Goal: Navigation & Orientation: Find specific page/section

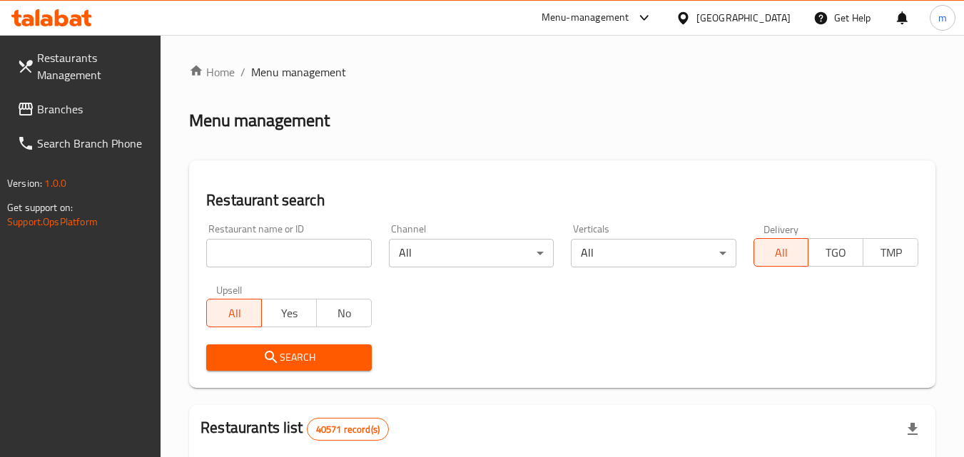
click at [136, 126] on link "Search Branch Phone" at bounding box center [84, 143] width 156 height 34
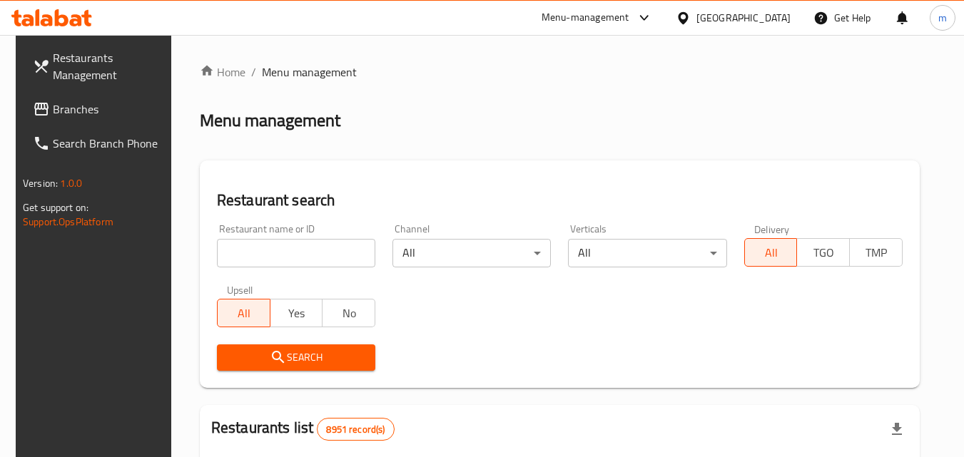
click at [44, 122] on link "Branches" at bounding box center [99, 109] width 156 height 34
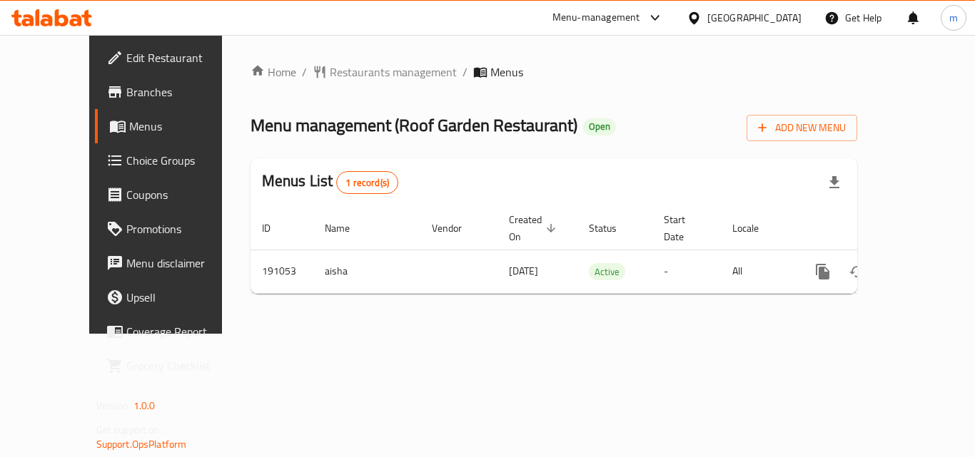
click at [60, 24] on icon at bounding box center [62, 17] width 14 height 17
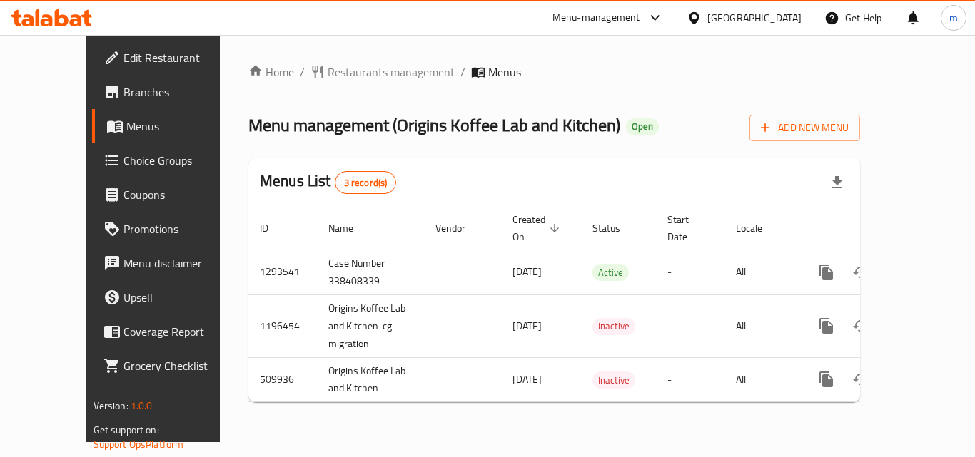
click at [71, 16] on icon at bounding box center [76, 20] width 12 height 12
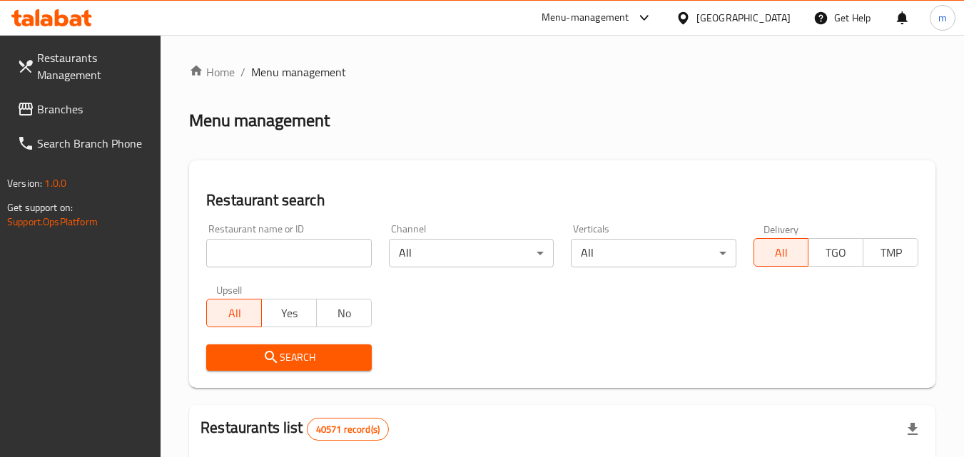
click at [56, 112] on span "Branches" at bounding box center [93, 109] width 113 height 17
click at [19, 93] on link "Branches" at bounding box center [84, 109] width 156 height 34
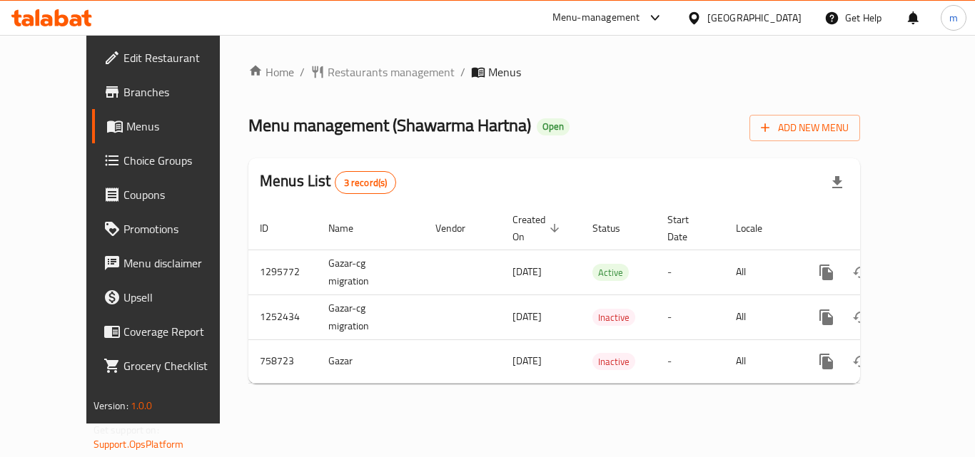
click at [58, 14] on icon at bounding box center [62, 17] width 14 height 17
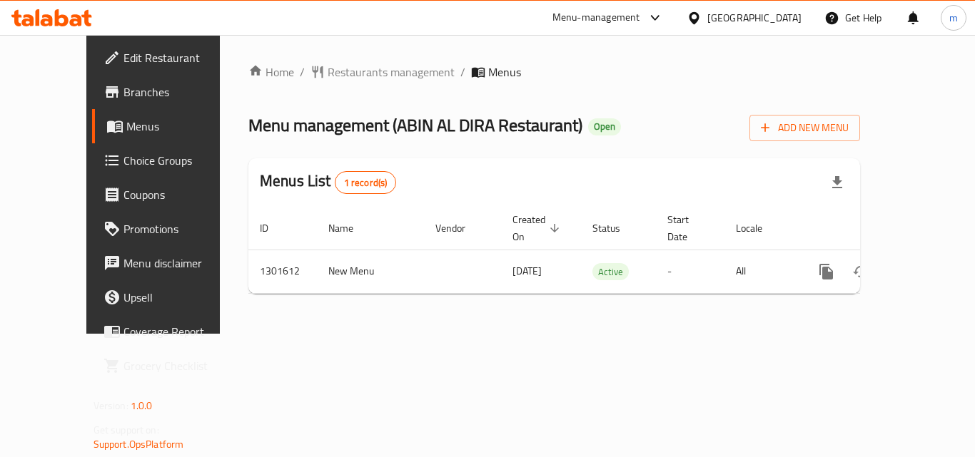
click at [69, 21] on icon at bounding box center [51, 17] width 81 height 17
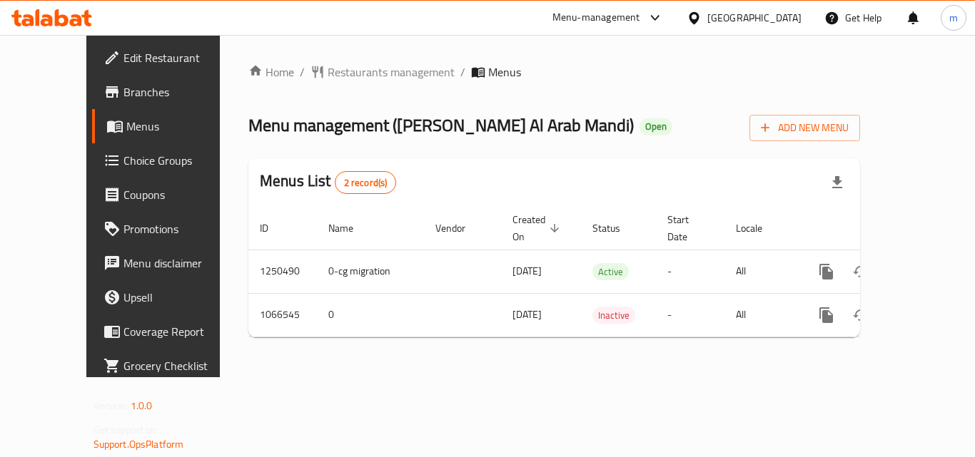
click at [56, 17] on icon at bounding box center [62, 17] width 14 height 17
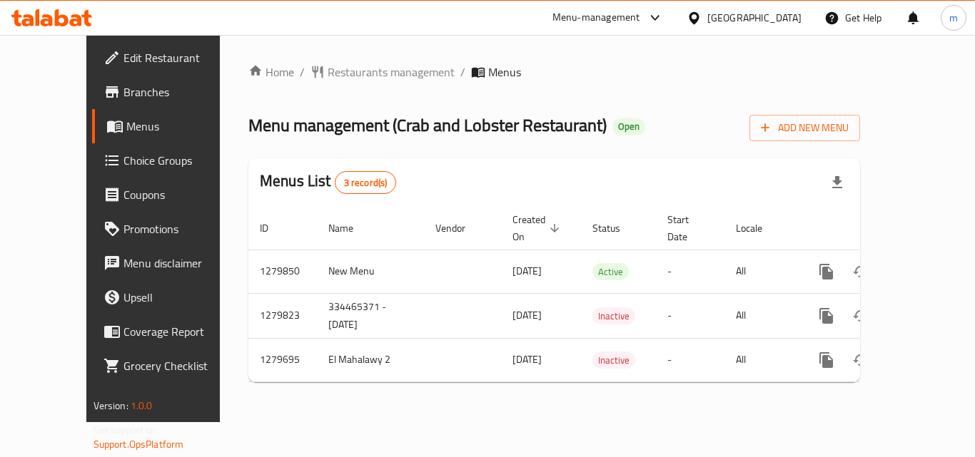
click at [75, 20] on icon at bounding box center [76, 20] width 12 height 12
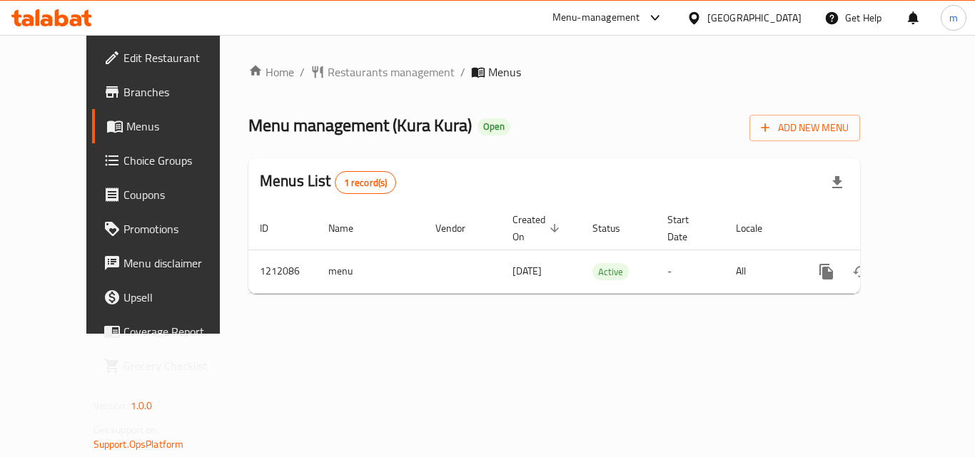
click at [54, 18] on icon at bounding box center [51, 17] width 81 height 17
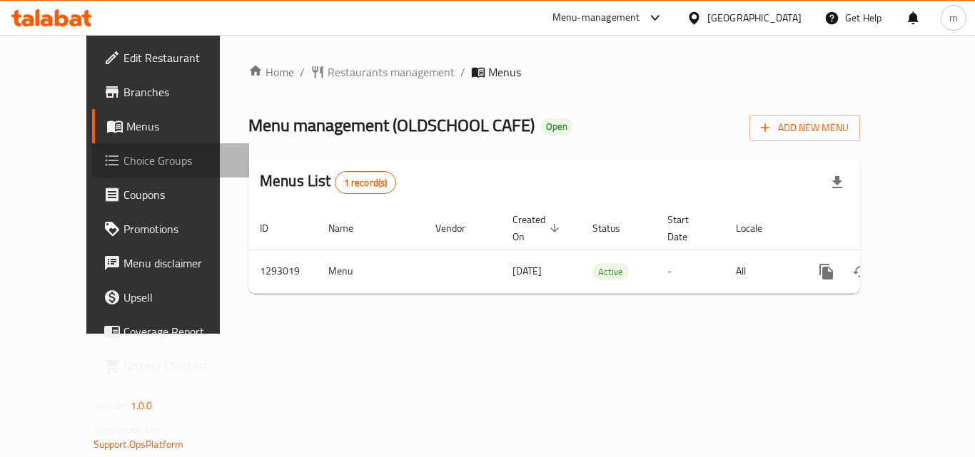
click at [123, 162] on span "Choice Groups" at bounding box center [180, 160] width 114 height 17
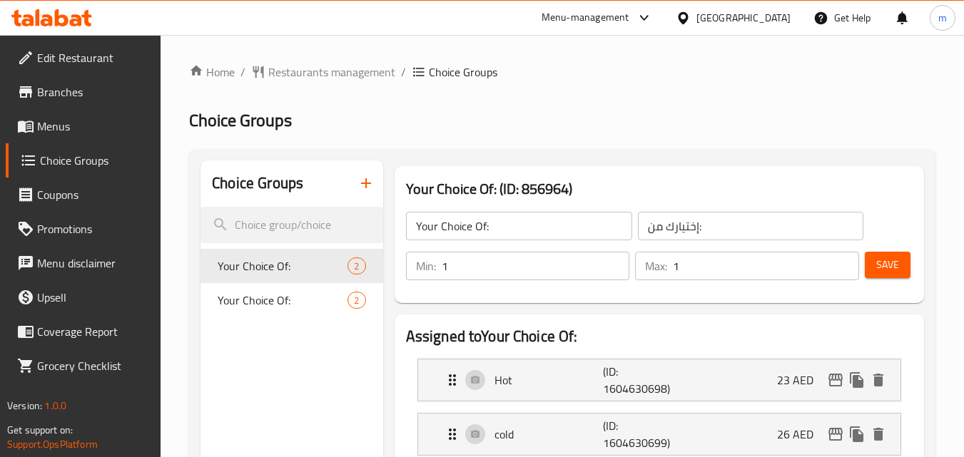
click at [80, 129] on span "Menus" at bounding box center [93, 126] width 113 height 17
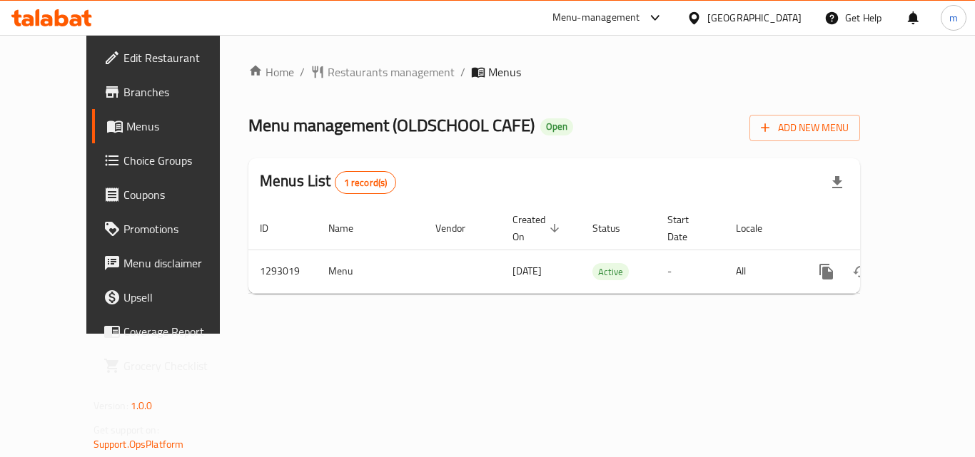
click at [68, 25] on icon at bounding box center [51, 17] width 81 height 17
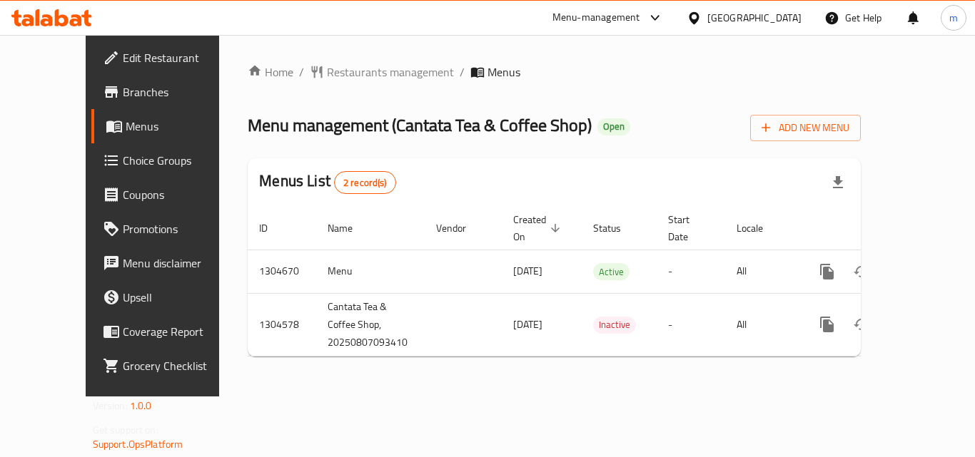
click at [71, 11] on icon at bounding box center [51, 17] width 81 height 17
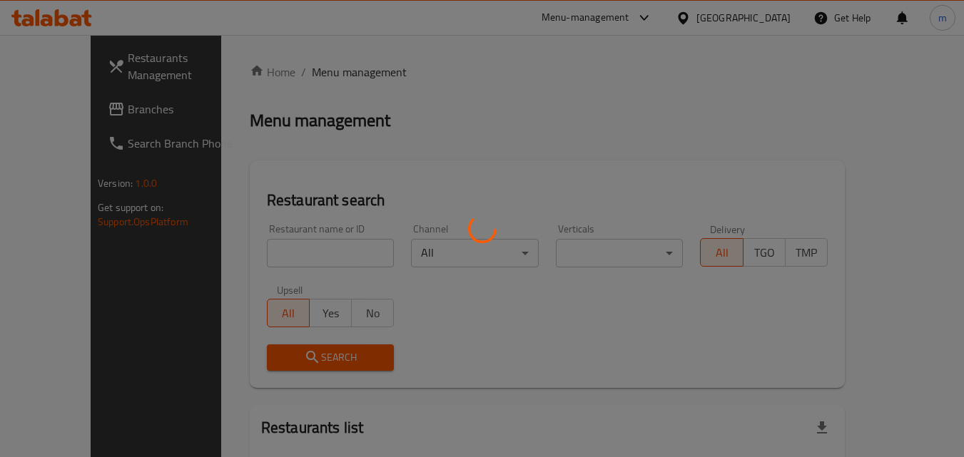
click at [86, 114] on div at bounding box center [482, 228] width 964 height 457
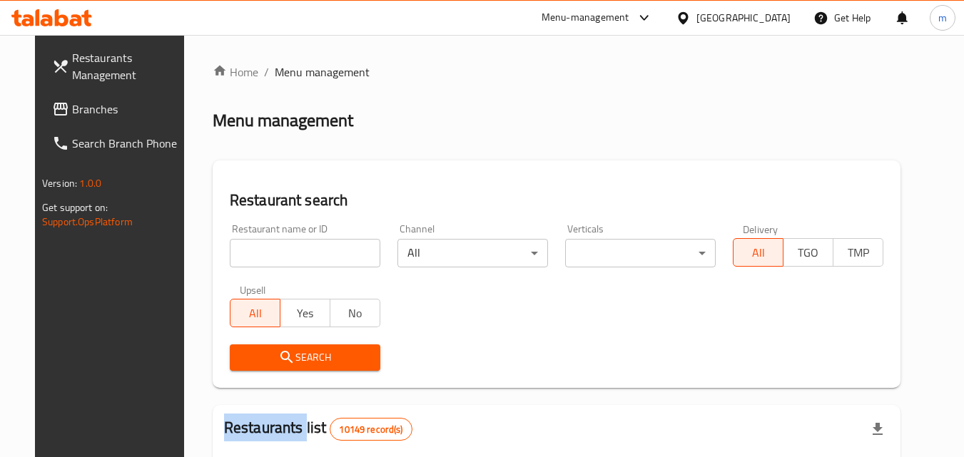
click at [86, 113] on div at bounding box center [482, 228] width 964 height 457
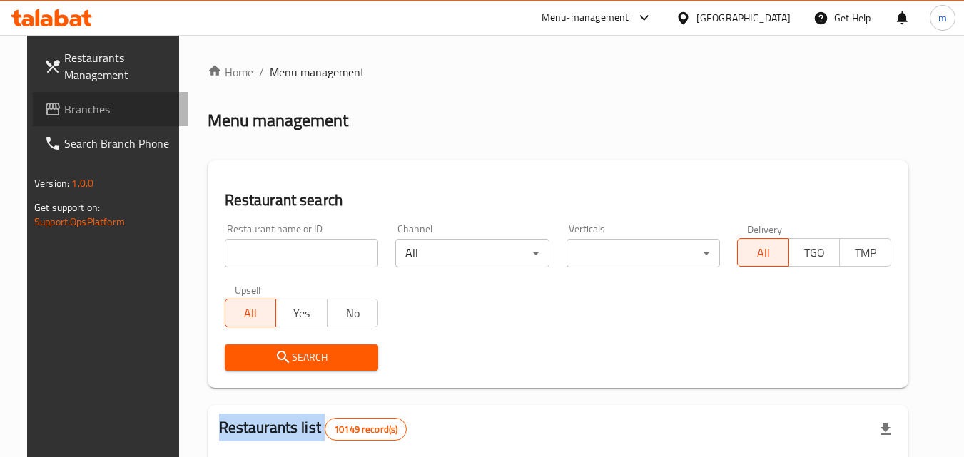
click at [86, 112] on span "Branches" at bounding box center [120, 109] width 113 height 17
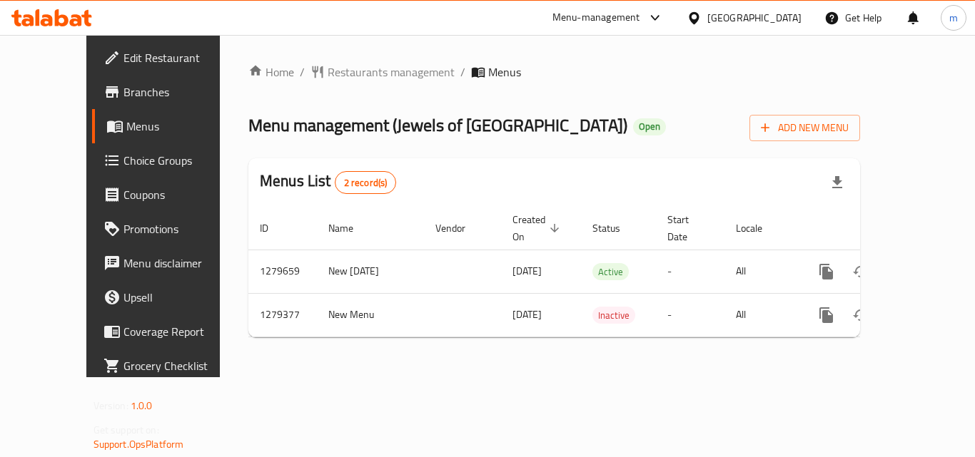
click at [83, 16] on icon at bounding box center [86, 18] width 10 height 16
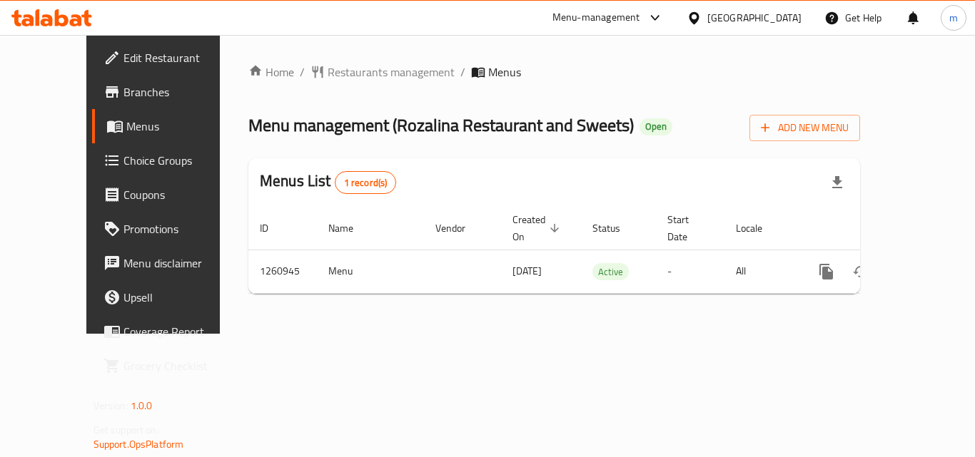
click at [46, 19] on icon at bounding box center [51, 17] width 81 height 17
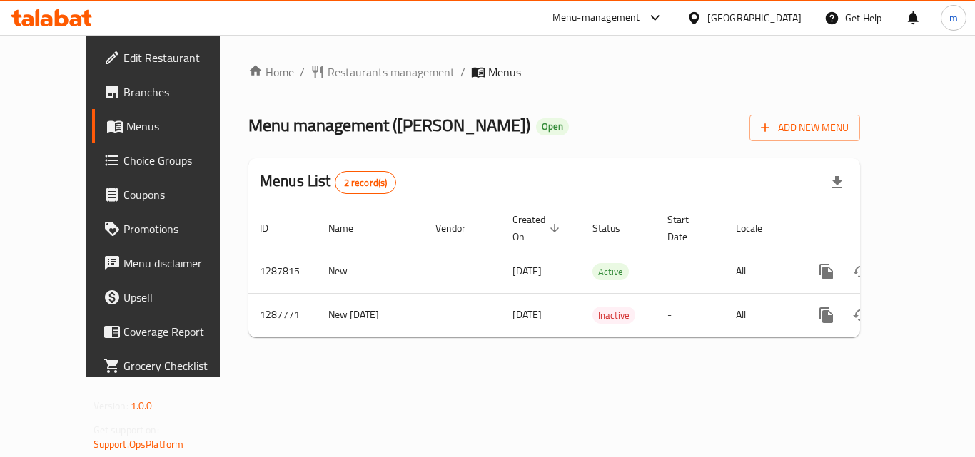
click at [62, 26] on div at bounding box center [51, 17] width 81 height 17
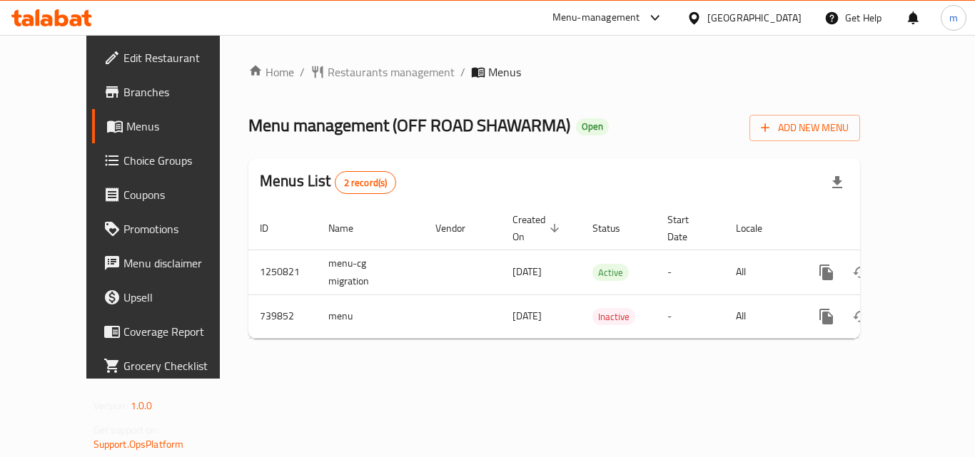
click at [63, 17] on icon at bounding box center [62, 17] width 14 height 17
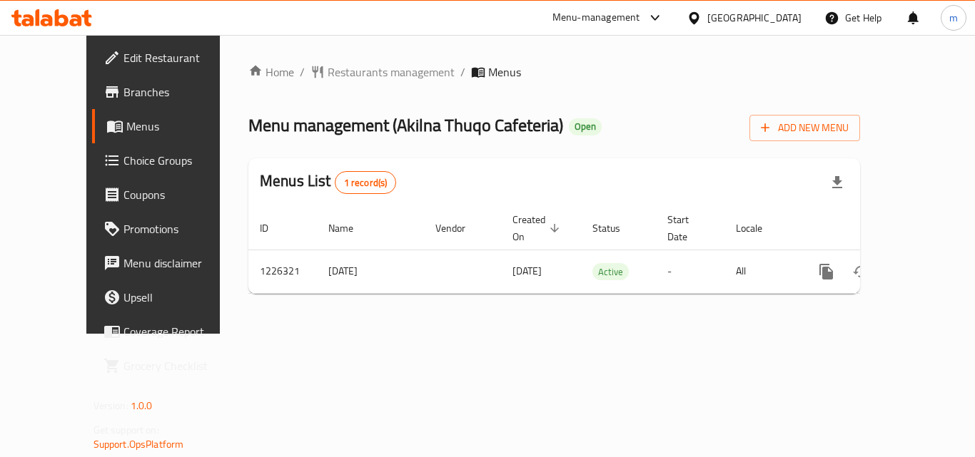
click at [49, 13] on icon at bounding box center [51, 17] width 81 height 17
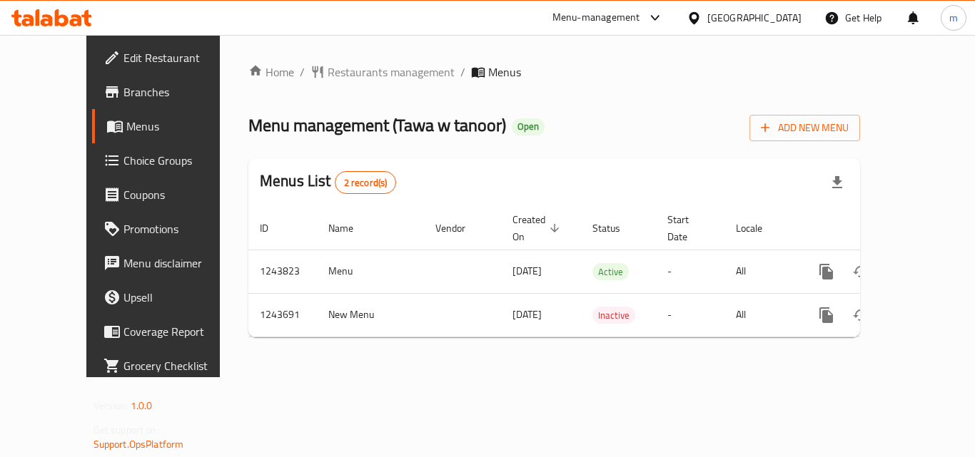
click at [65, 23] on icon at bounding box center [62, 17] width 14 height 17
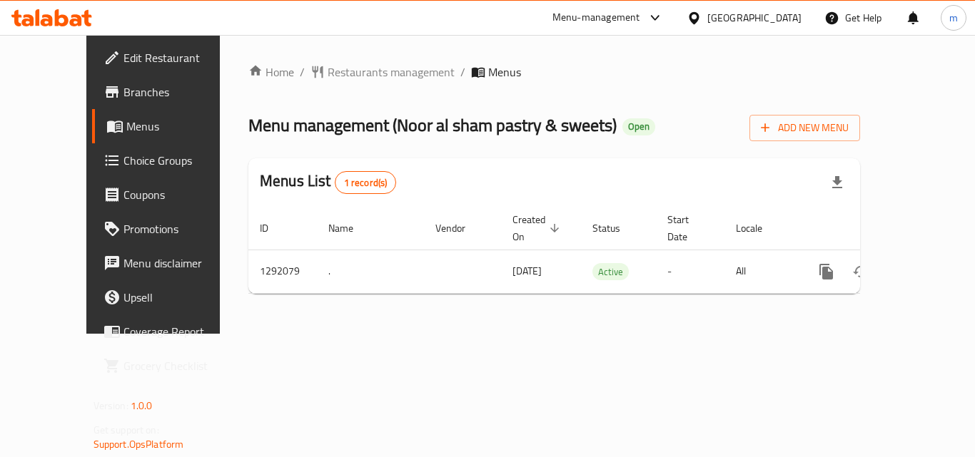
click at [73, 21] on icon at bounding box center [76, 20] width 12 height 12
